Goal: Find specific page/section: Find specific page/section

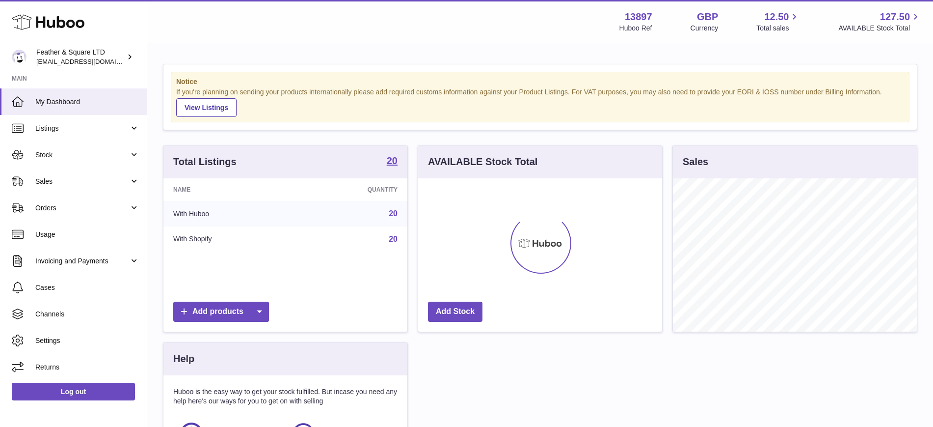
scroll to position [153, 244]
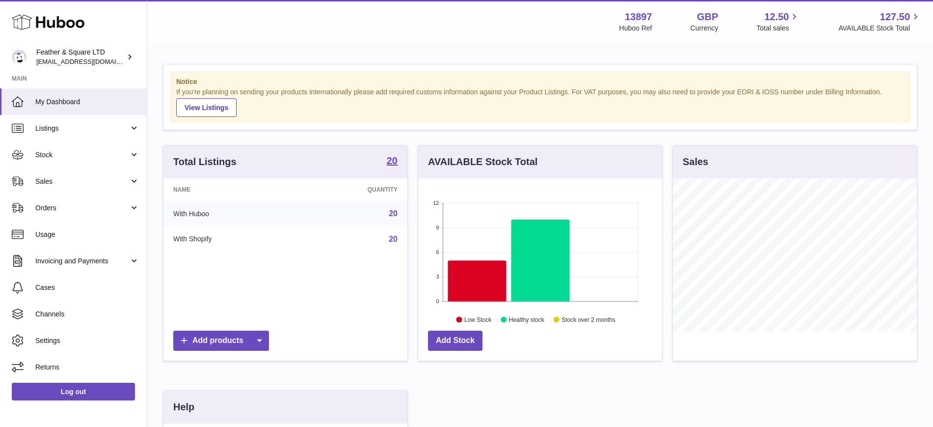
click at [39, 153] on span "Stock" at bounding box center [82, 154] width 94 height 9
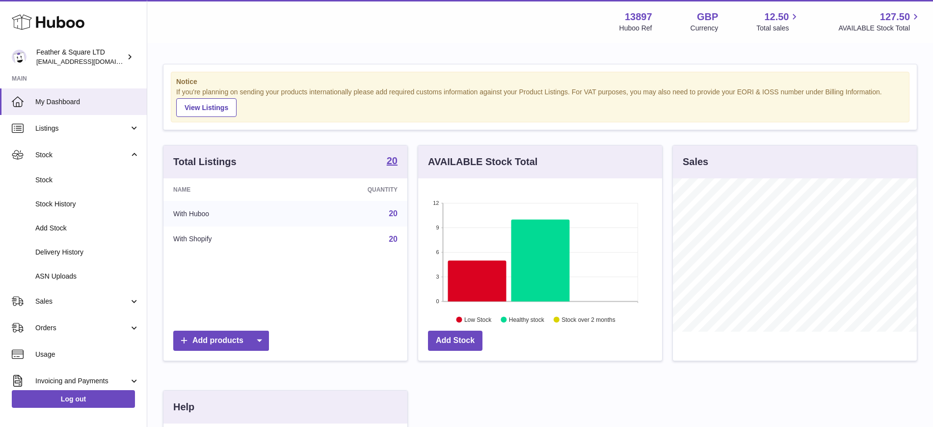
click at [43, 182] on span "Stock" at bounding box center [87, 179] width 104 height 9
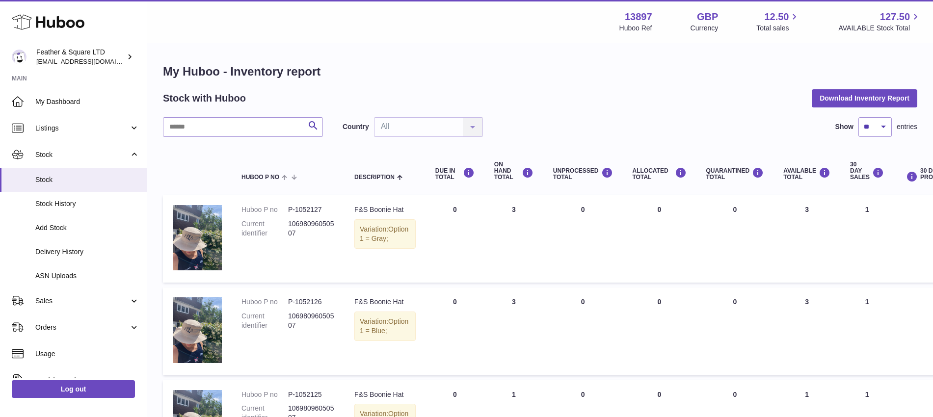
click at [44, 166] on link "Stock" at bounding box center [73, 154] width 147 height 27
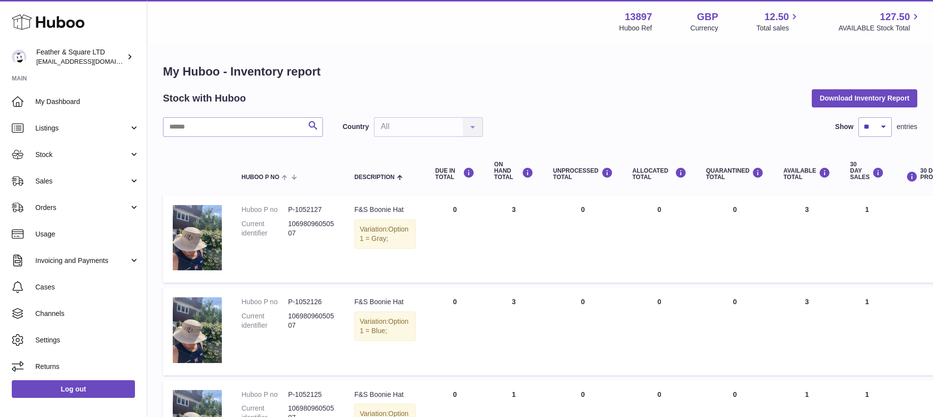
click at [37, 190] on link "Sales" at bounding box center [73, 181] width 147 height 27
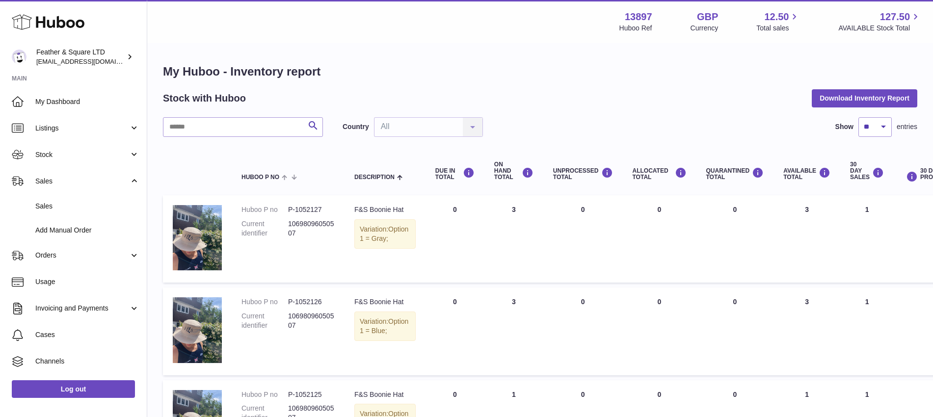
click at [51, 214] on link "Sales" at bounding box center [73, 206] width 147 height 24
